Goal: Transaction & Acquisition: Download file/media

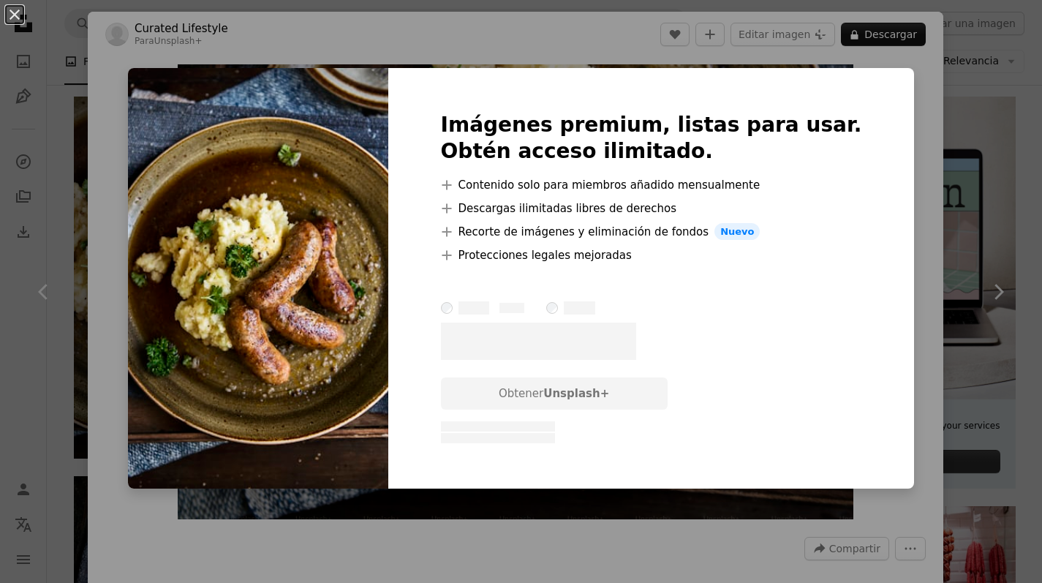
scroll to position [869, 0]
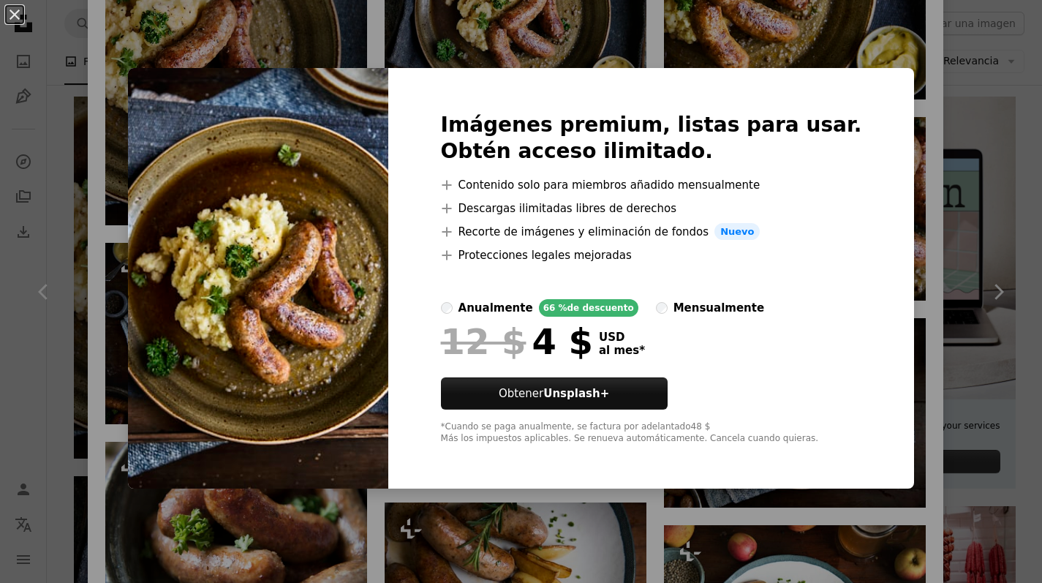
click at [122, 242] on div "An X shape Imágenes premium, listas para usar. Obtén acceso ilimitado. A plus s…" at bounding box center [521, 291] width 1042 height 583
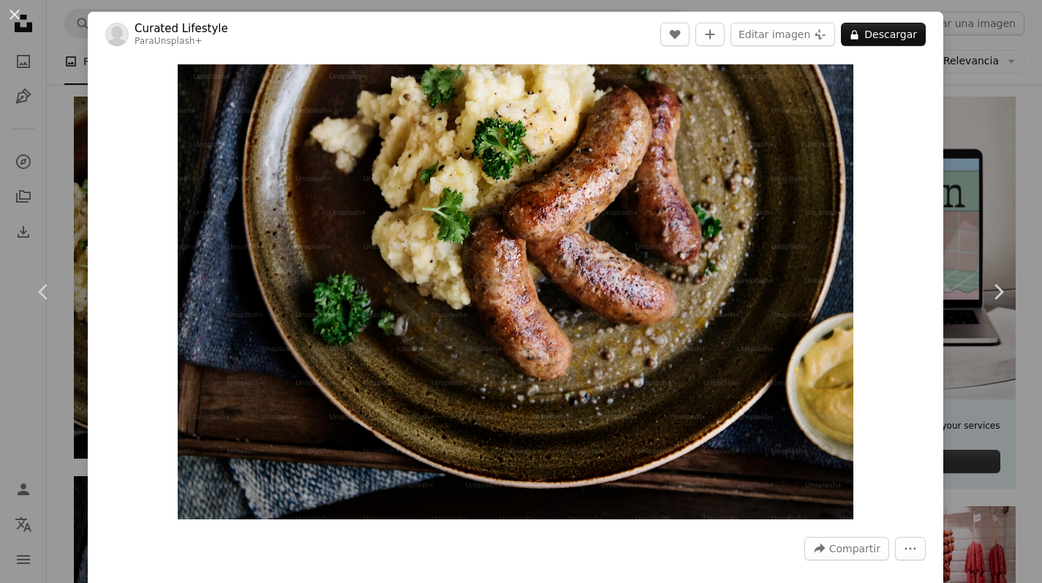
click at [68, 59] on div "An X shape Chevron left Chevron right Curated Lifestyle Para Unsplash+ A heart …" at bounding box center [521, 291] width 1042 height 583
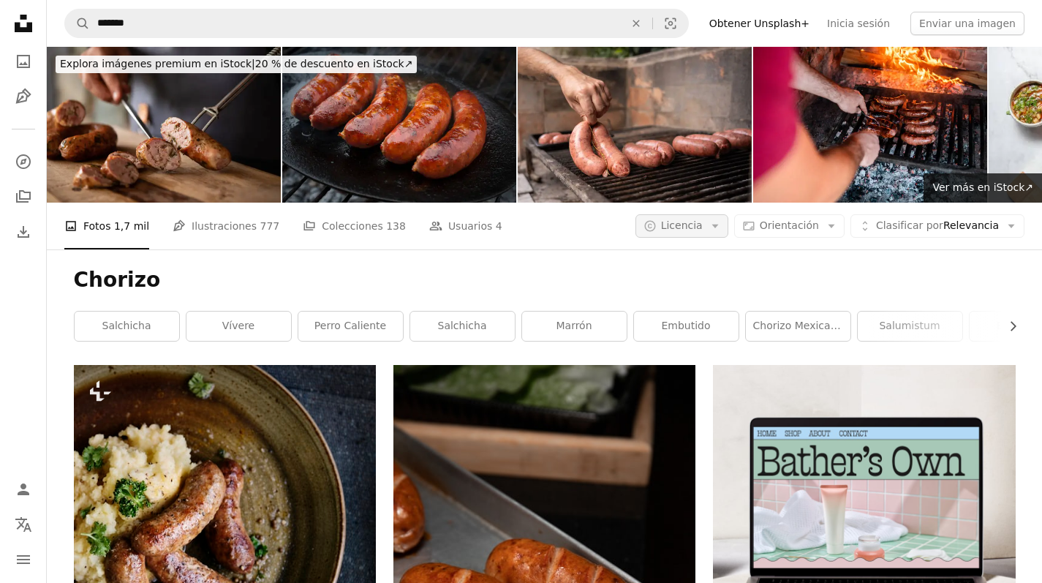
click at [712, 214] on button "A copyright icon © Licencia Arrow down" at bounding box center [681, 225] width 93 height 23
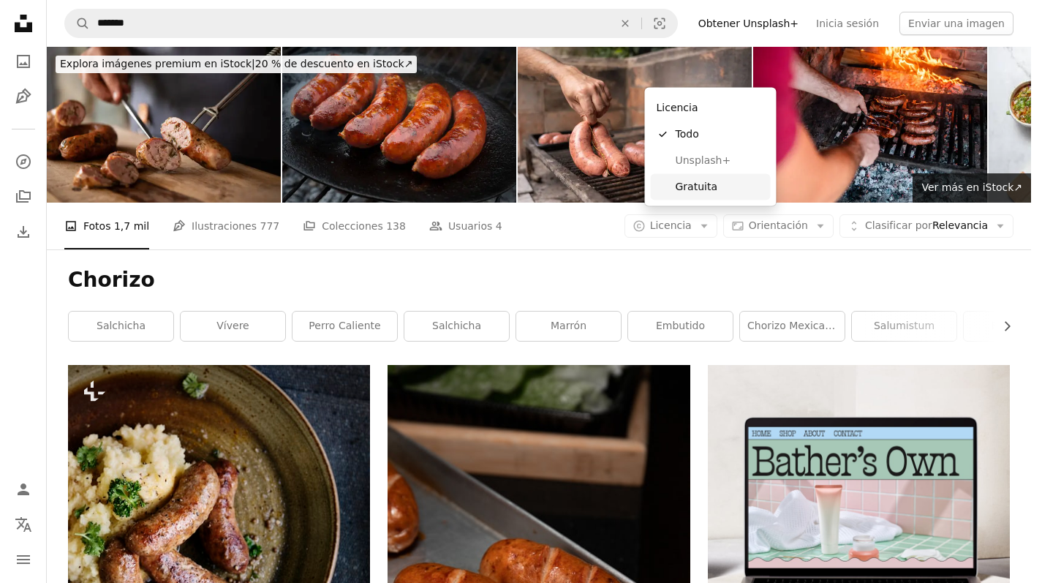
click at [688, 187] on span "Gratuita" at bounding box center [720, 186] width 89 height 15
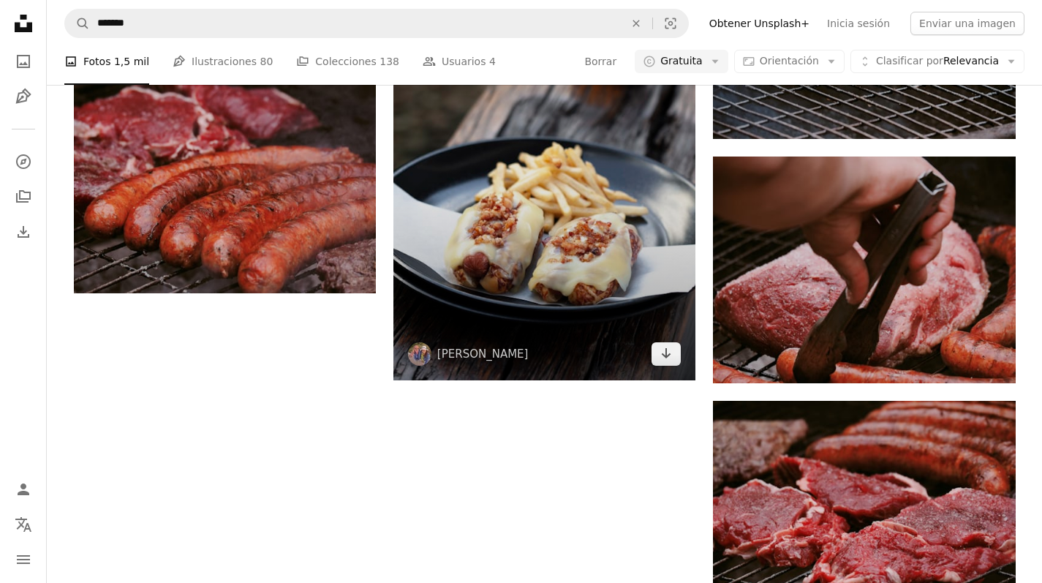
scroll to position [2032, 0]
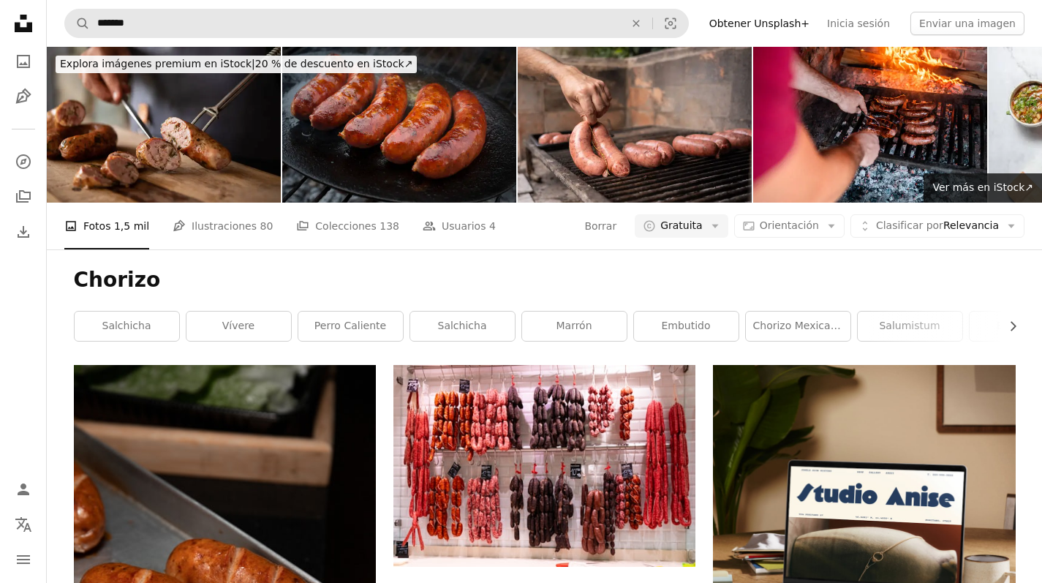
scroll to position [0, 0]
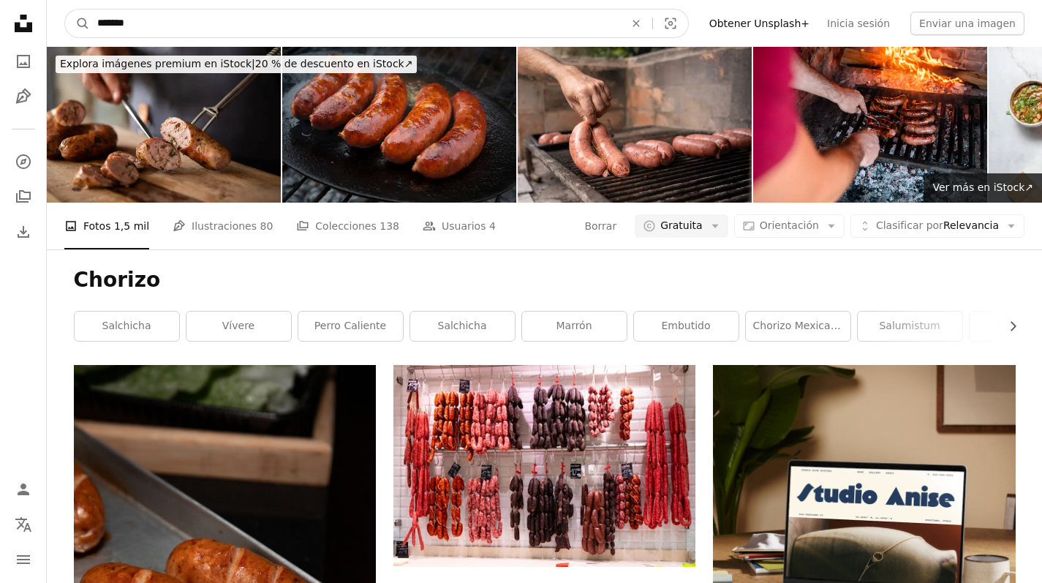
click at [152, 26] on input "*******" at bounding box center [355, 24] width 530 height 28
type input "**********"
click at [78, 23] on button "A magnifying glass" at bounding box center [77, 24] width 25 height 28
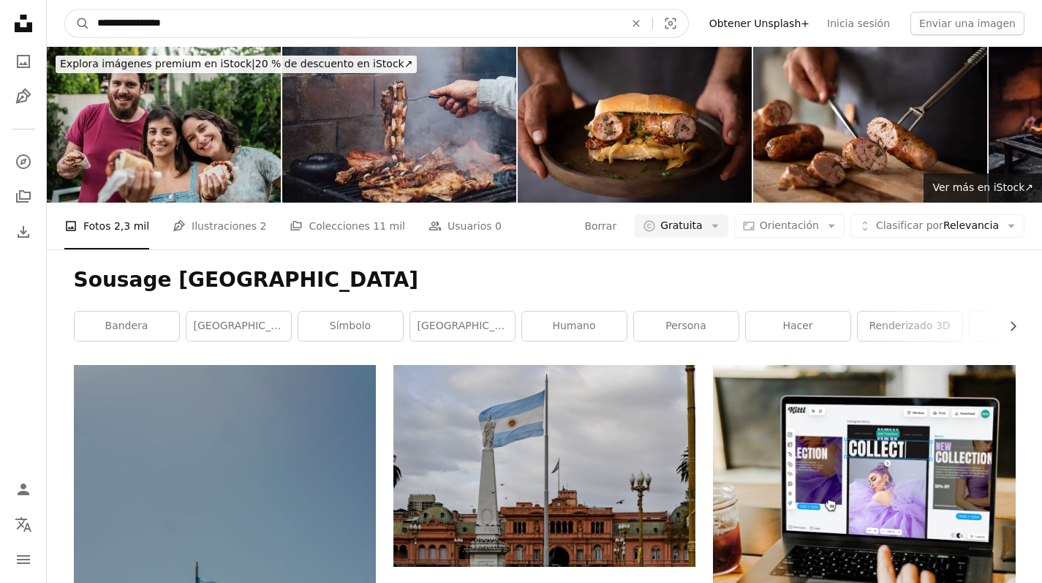
click at [107, 20] on input "**********" at bounding box center [355, 24] width 530 height 28
type input "**********"
click at [78, 23] on button "A magnifying glass" at bounding box center [77, 24] width 25 height 28
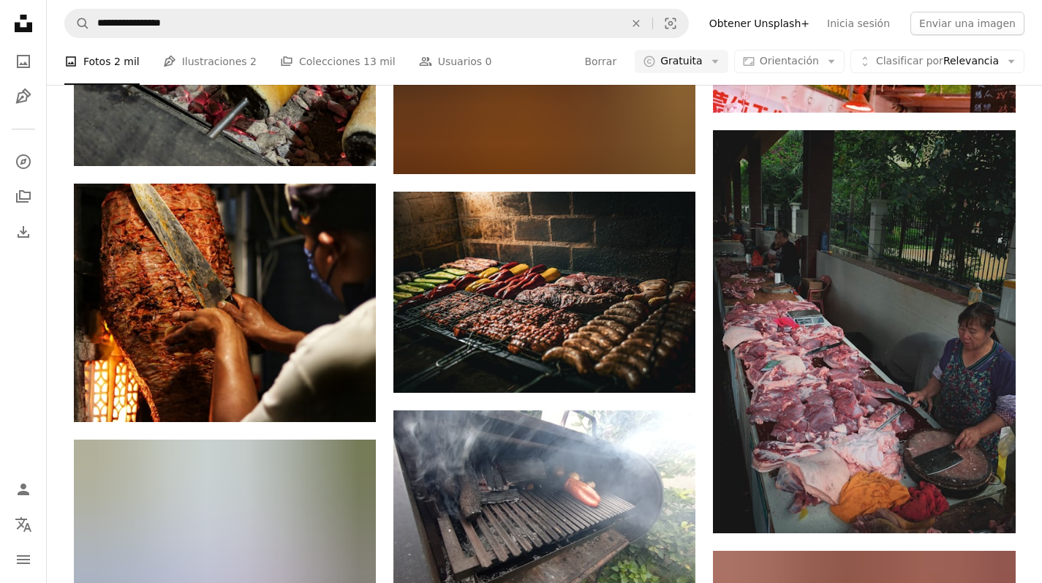
scroll to position [1085, 0]
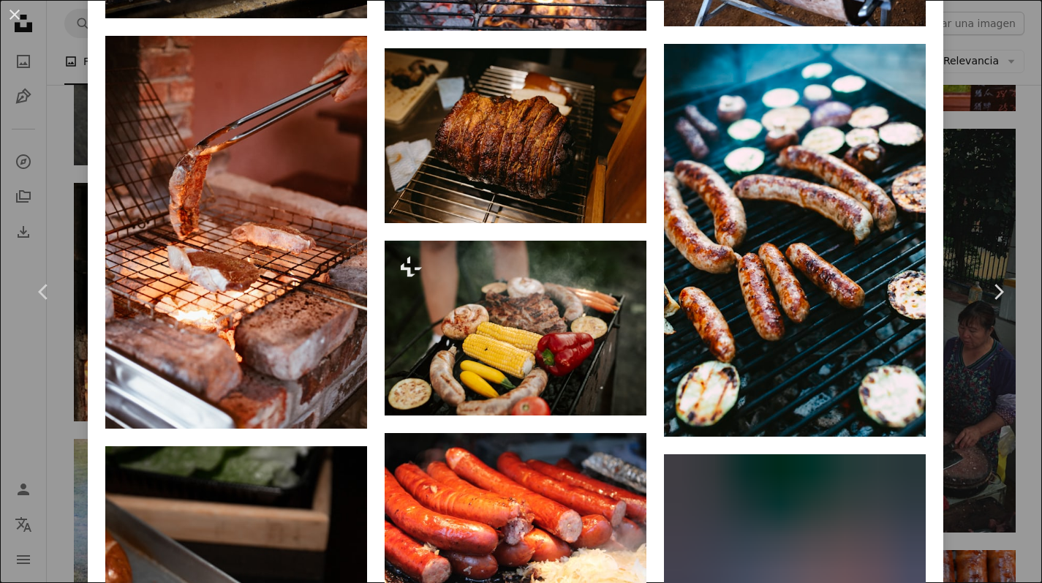
scroll to position [8385, 0]
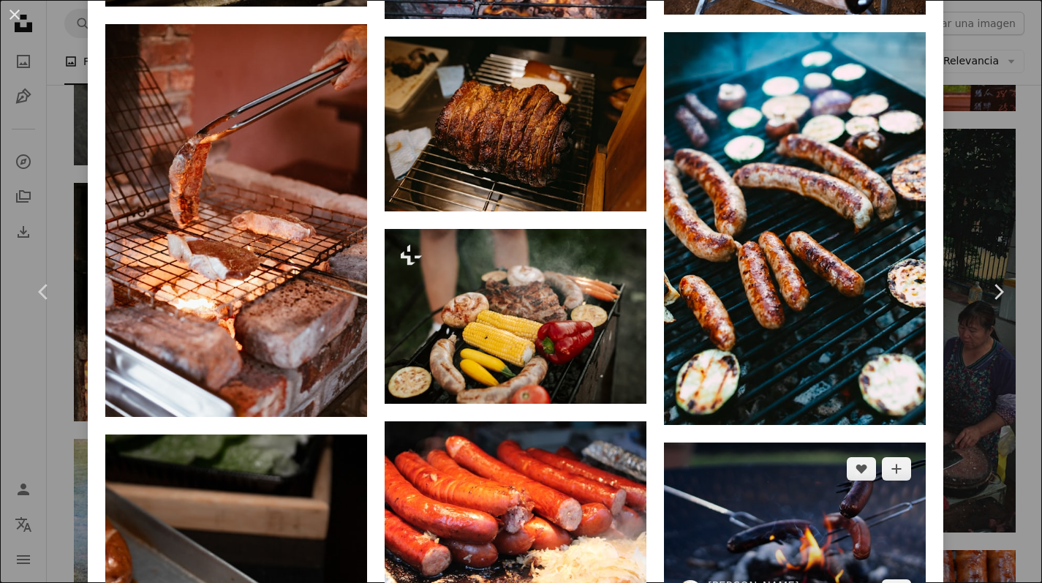
click at [850, 442] on img at bounding box center [795, 529] width 262 height 174
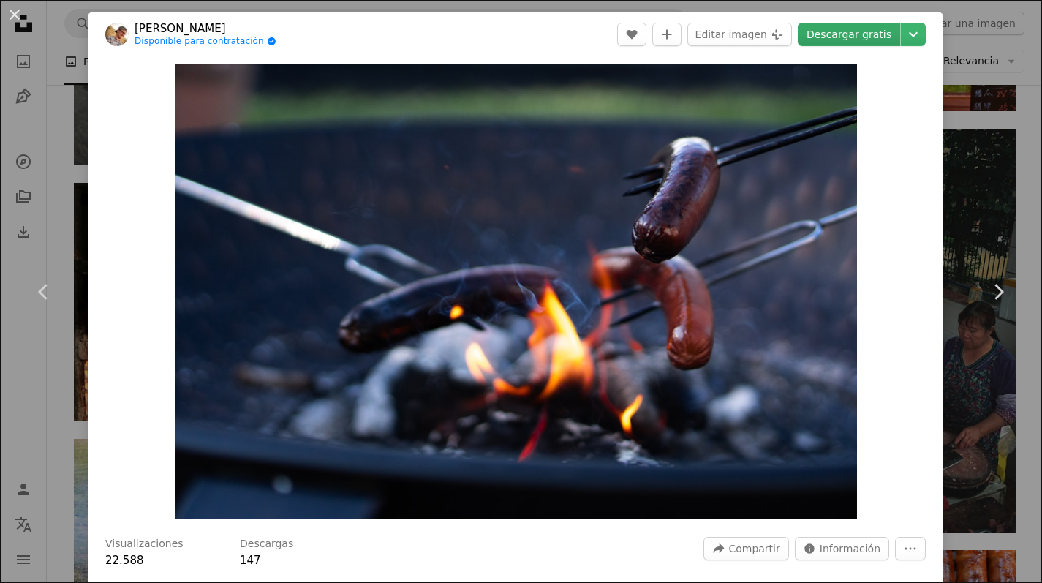
click at [853, 33] on link "Descargar gratis" at bounding box center [849, 34] width 102 height 23
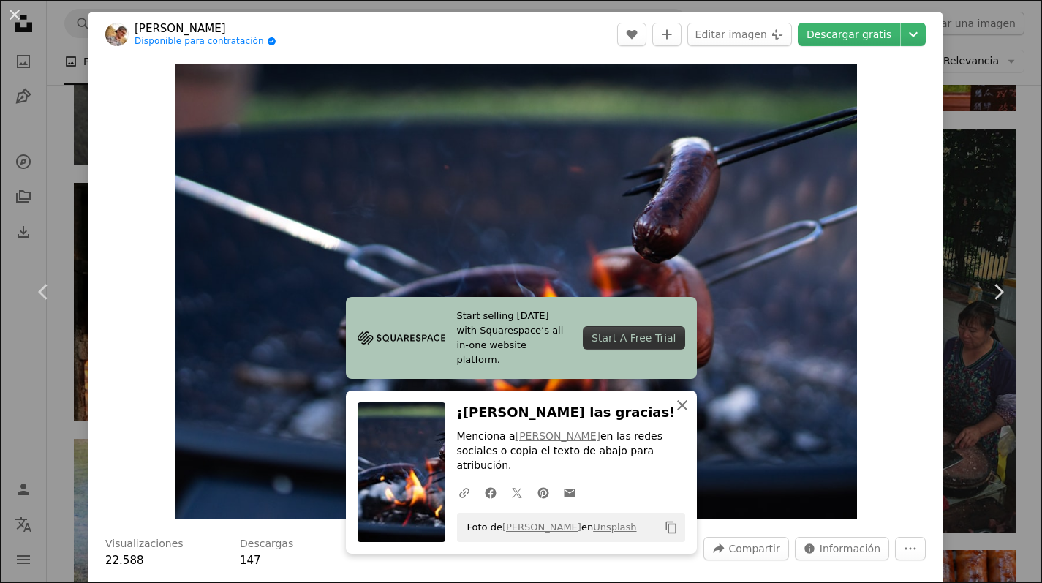
click at [681, 414] on icon "An X shape" at bounding box center [682, 405] width 18 height 18
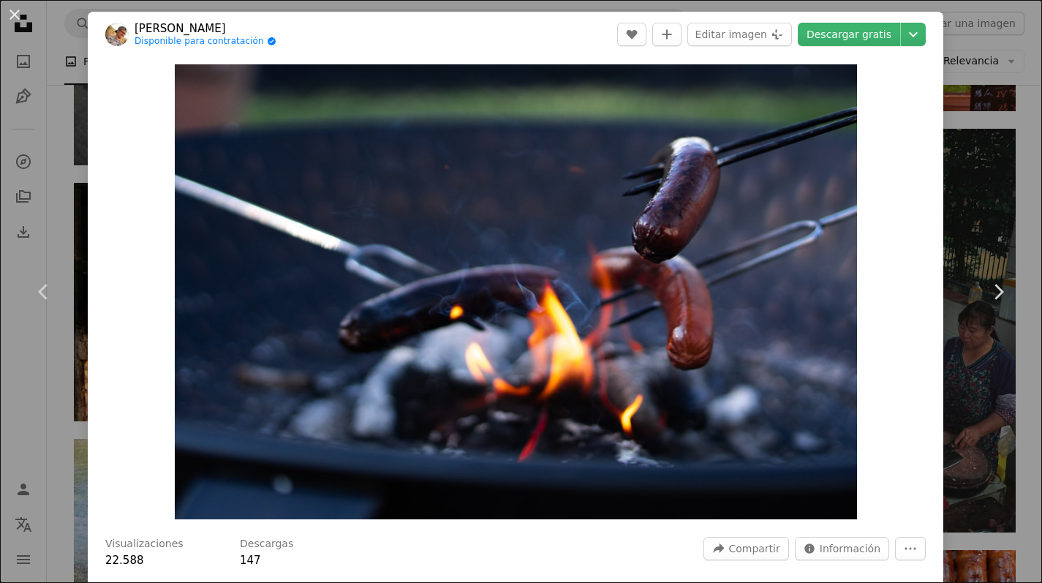
click at [983, 80] on div "An X shape Chevron left Chevron right [PERSON_NAME] Disponible para contratació…" at bounding box center [521, 291] width 1042 height 583
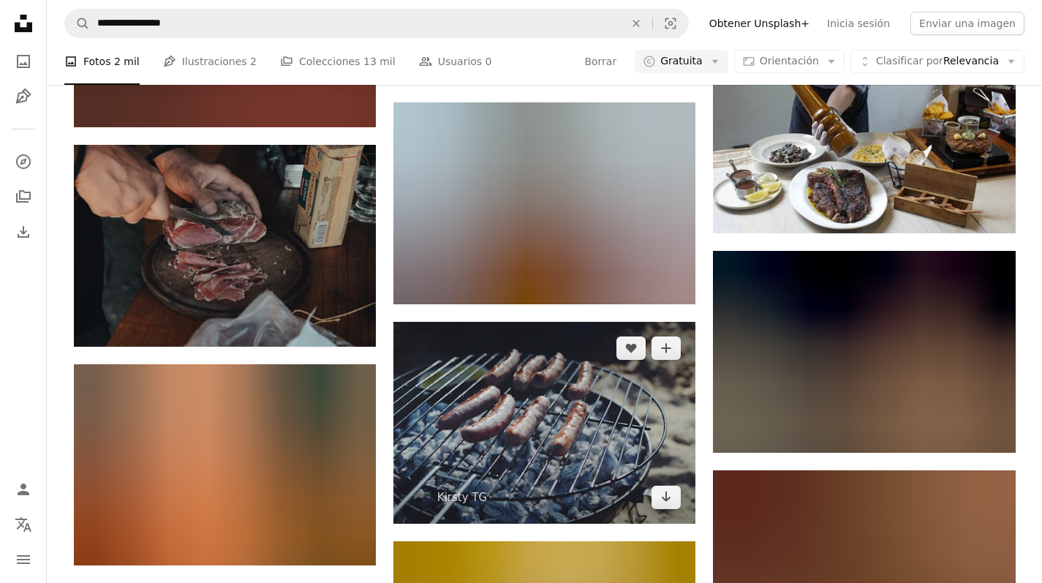
scroll to position [3809, 0]
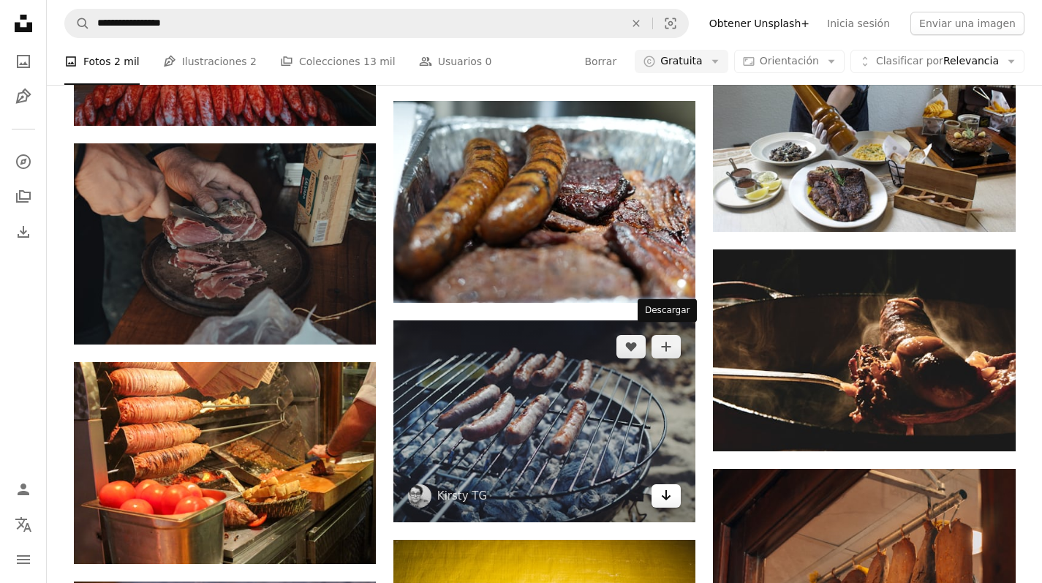
click at [665, 490] on icon "Descargar" at bounding box center [667, 495] width 10 height 10
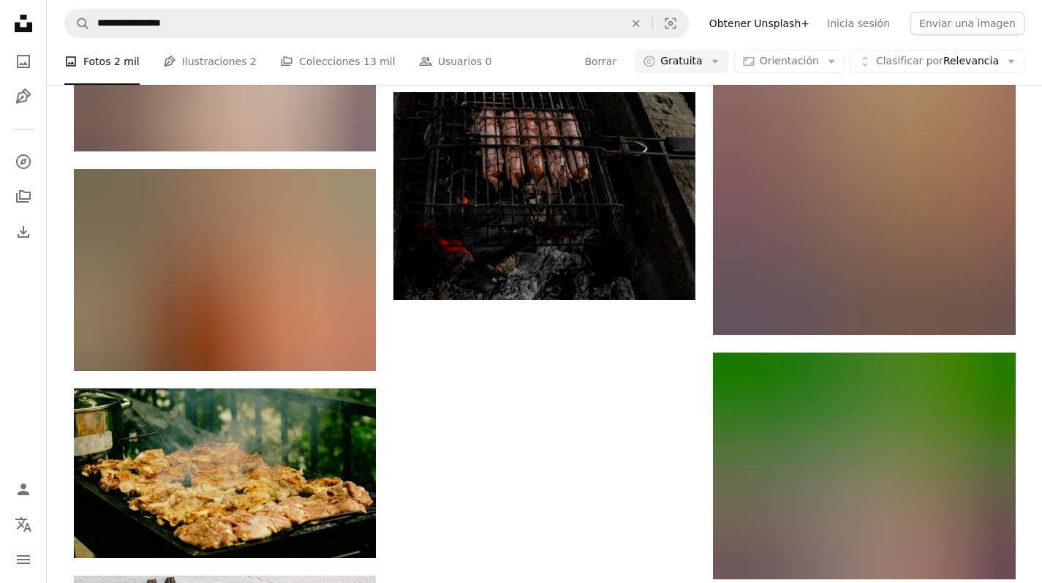
scroll to position [5331, 0]
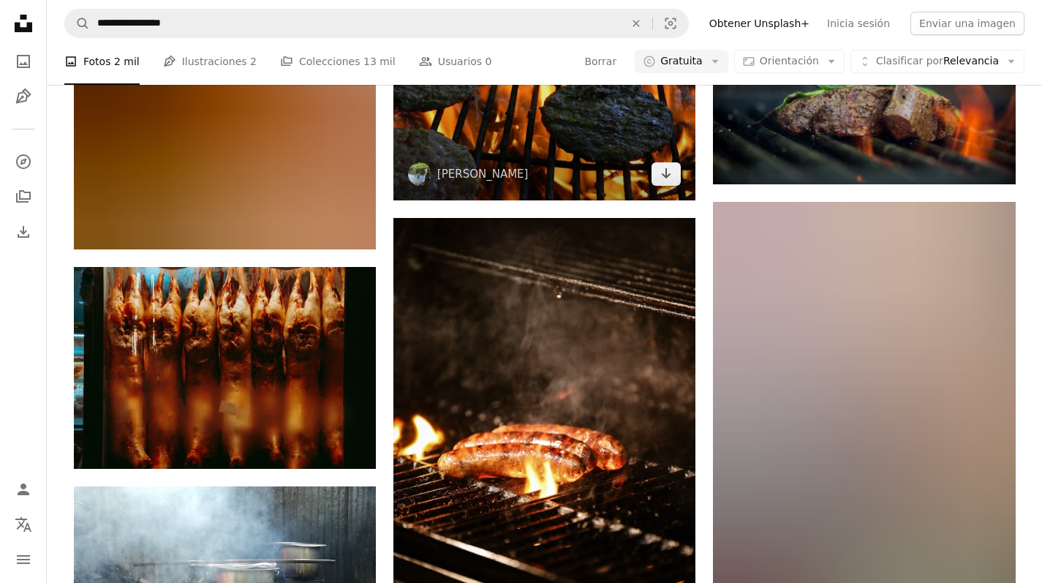
scroll to position [13786, 0]
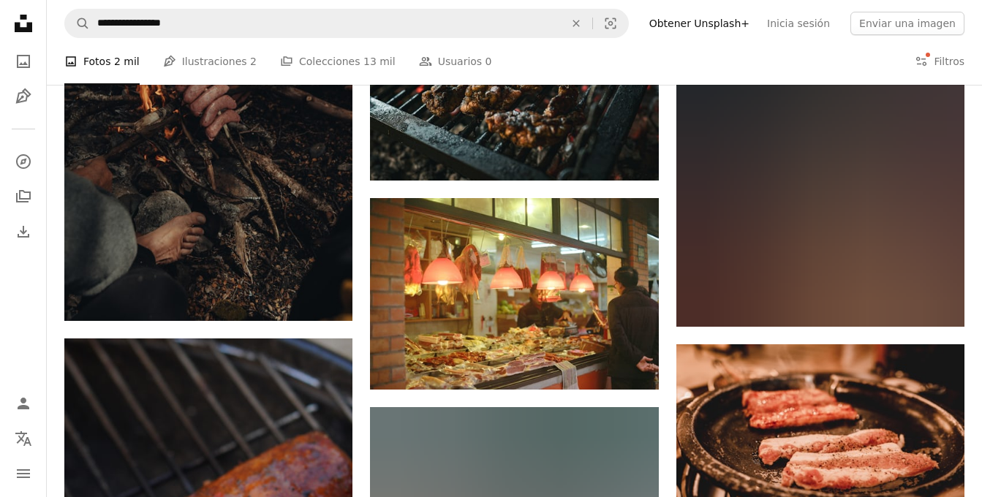
scroll to position [27650, 0]
